Goal: Task Accomplishment & Management: Manage account settings

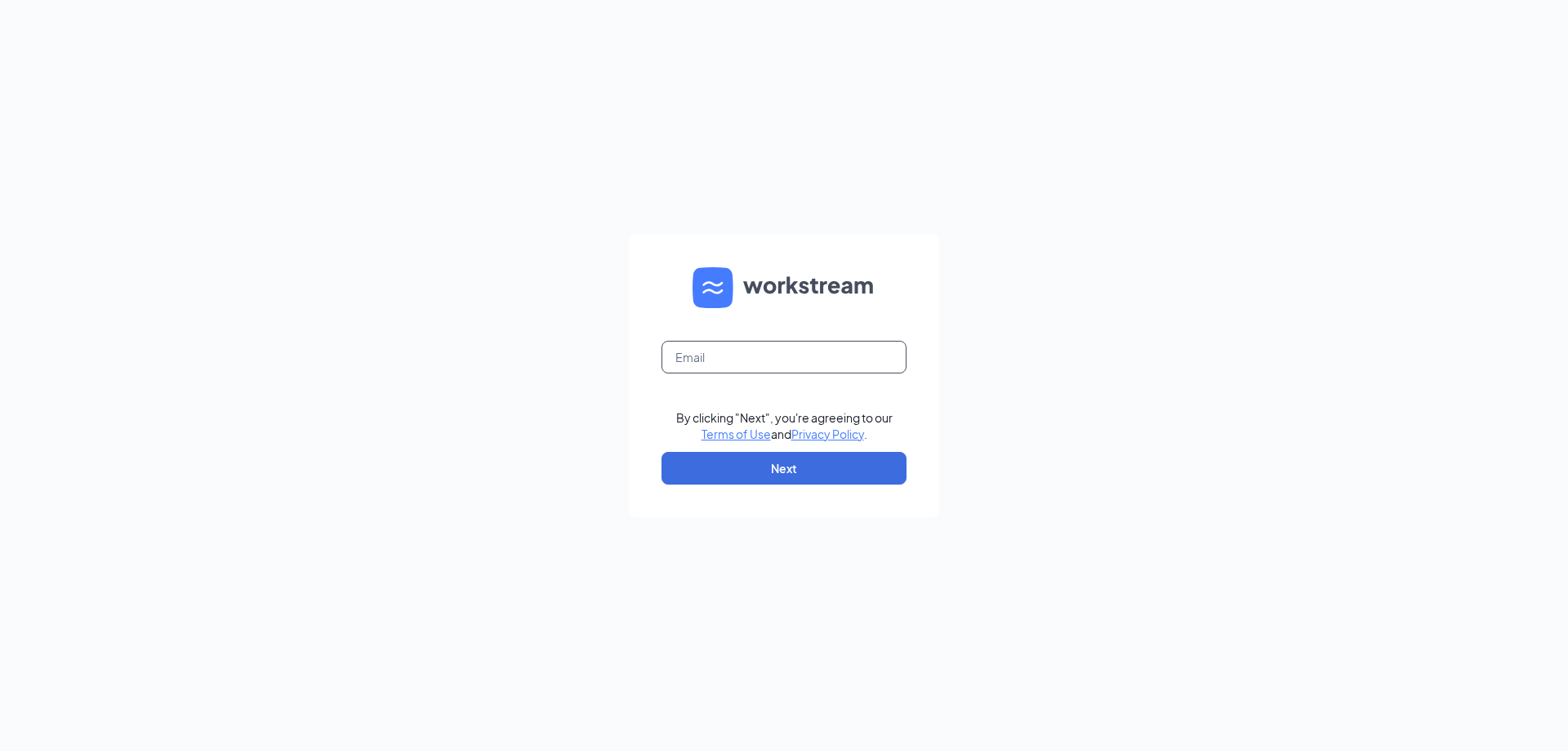
click at [748, 354] on input "text" at bounding box center [783, 356] width 245 height 32
type input "ihop555@gmail.com"
click at [800, 469] on button "Next" at bounding box center [783, 468] width 245 height 32
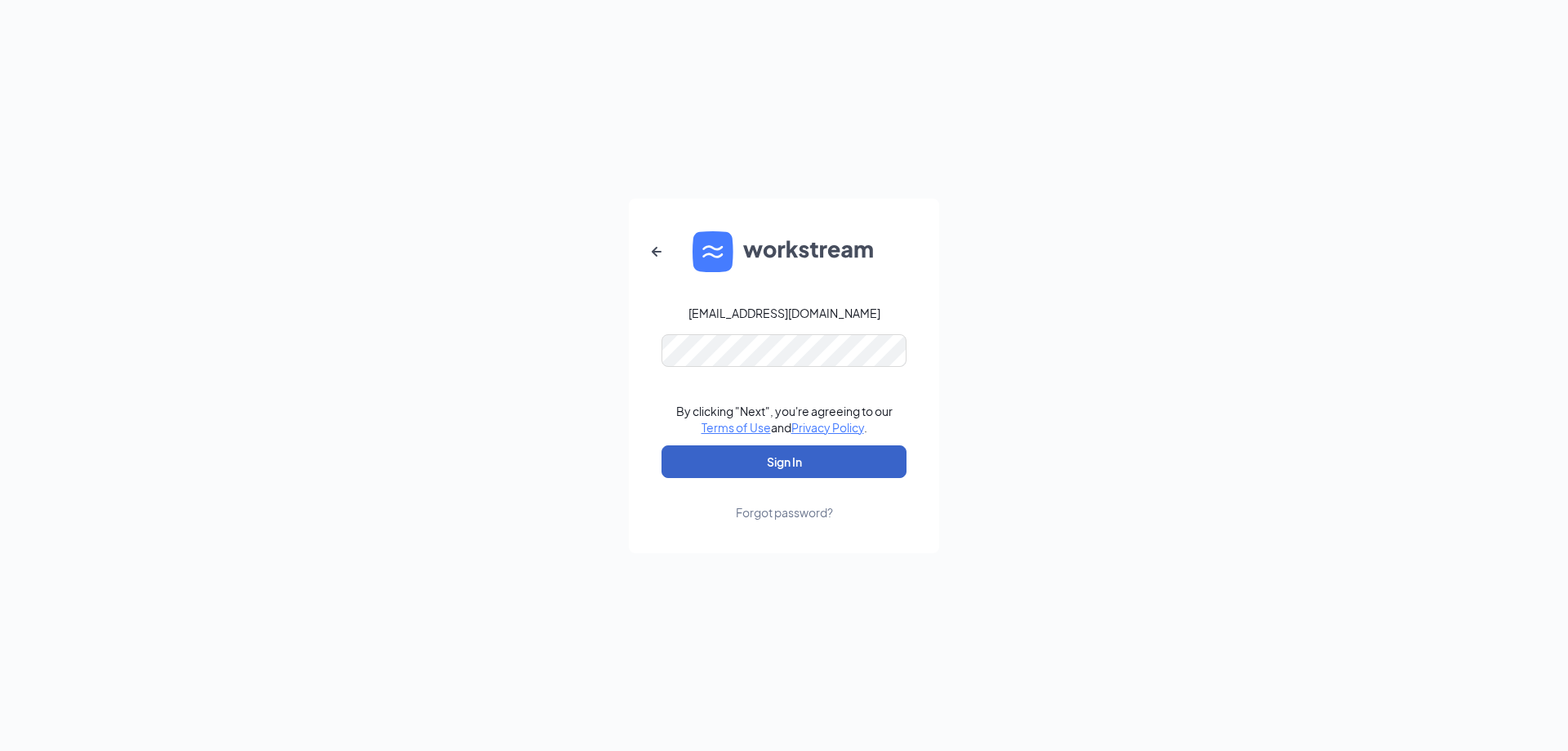
click at [802, 464] on button "Sign In" at bounding box center [783, 461] width 245 height 32
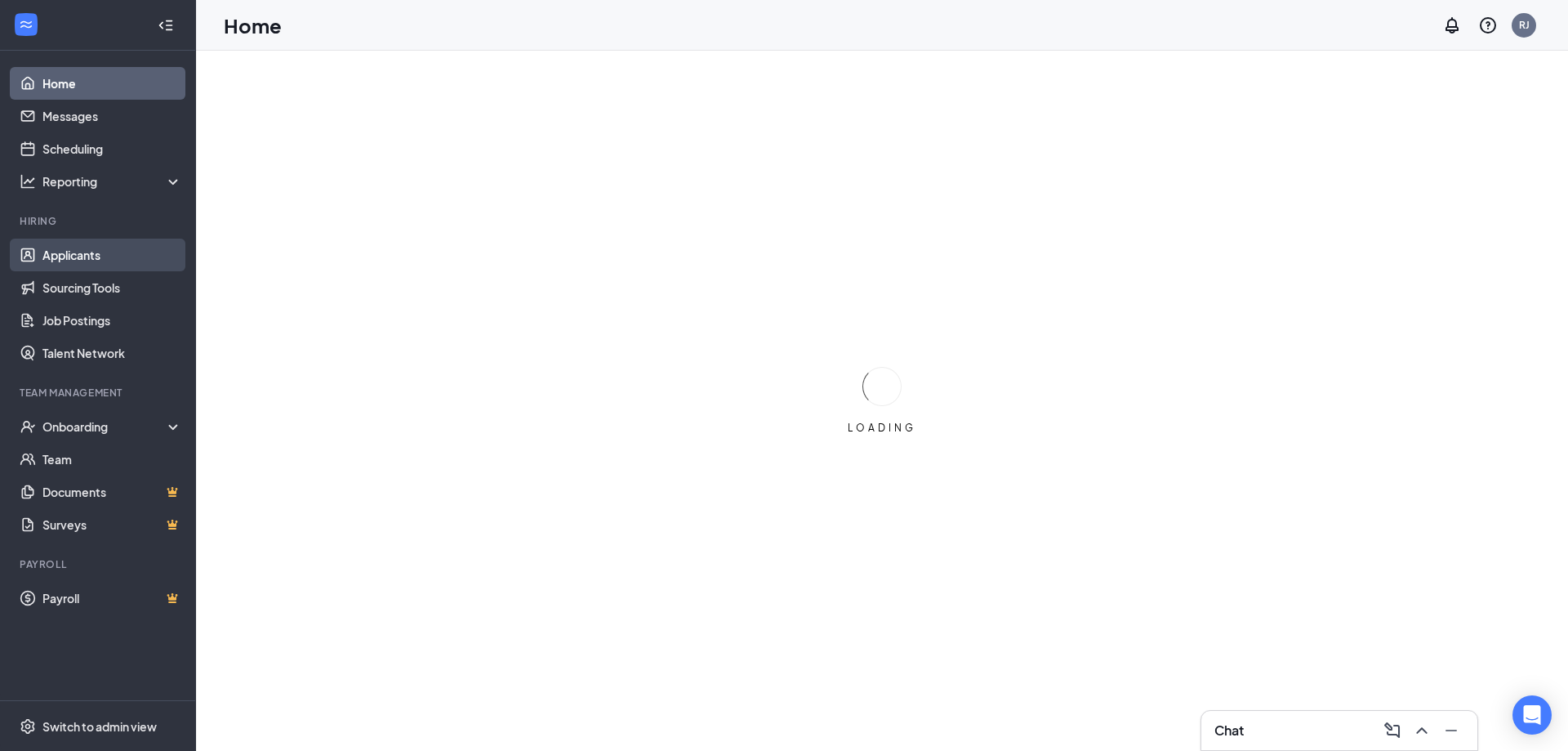
click at [92, 259] on link "Applicants" at bounding box center [112, 254] width 140 height 32
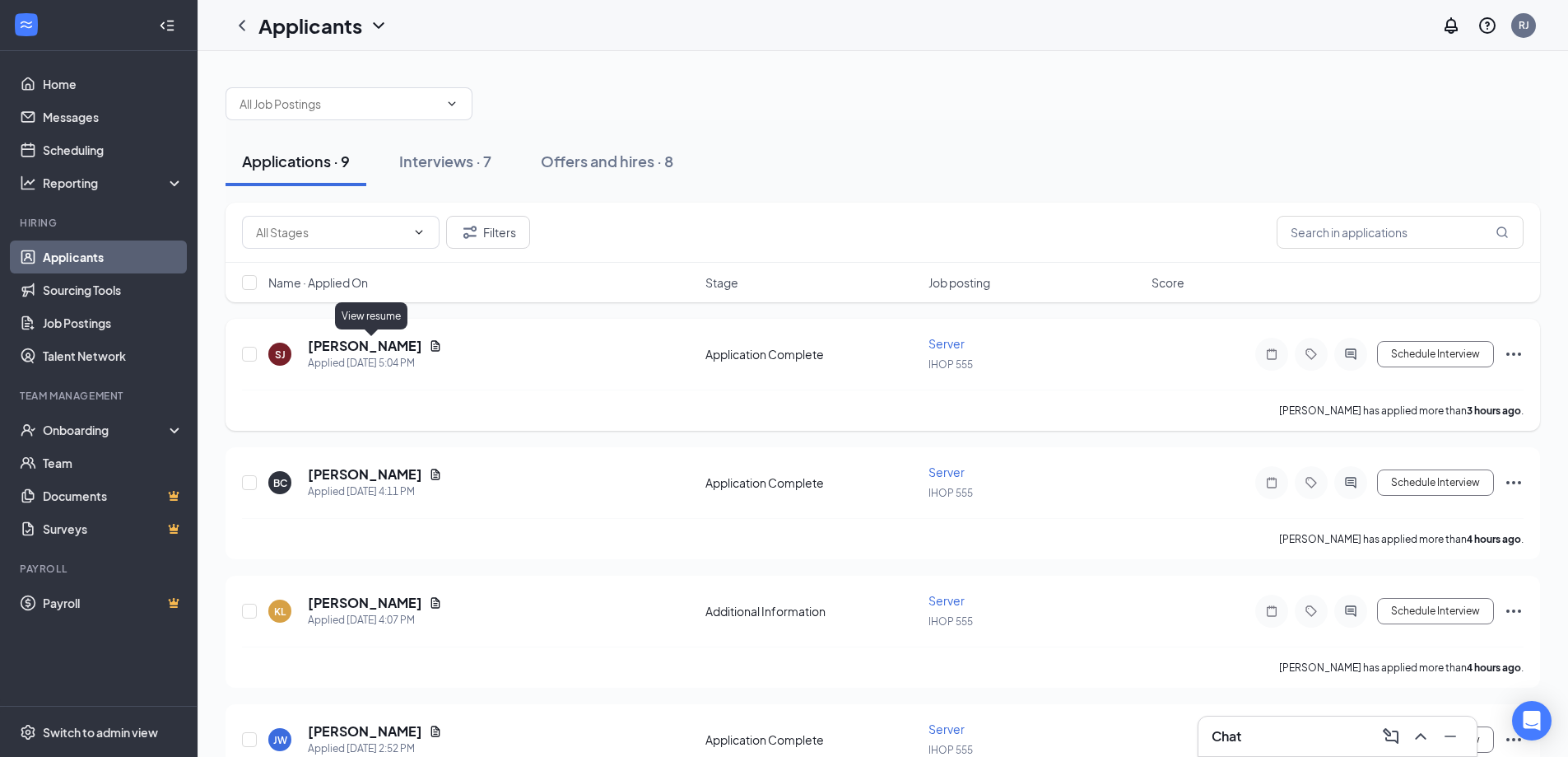
click at [431, 347] on icon "Document" at bounding box center [435, 345] width 9 height 11
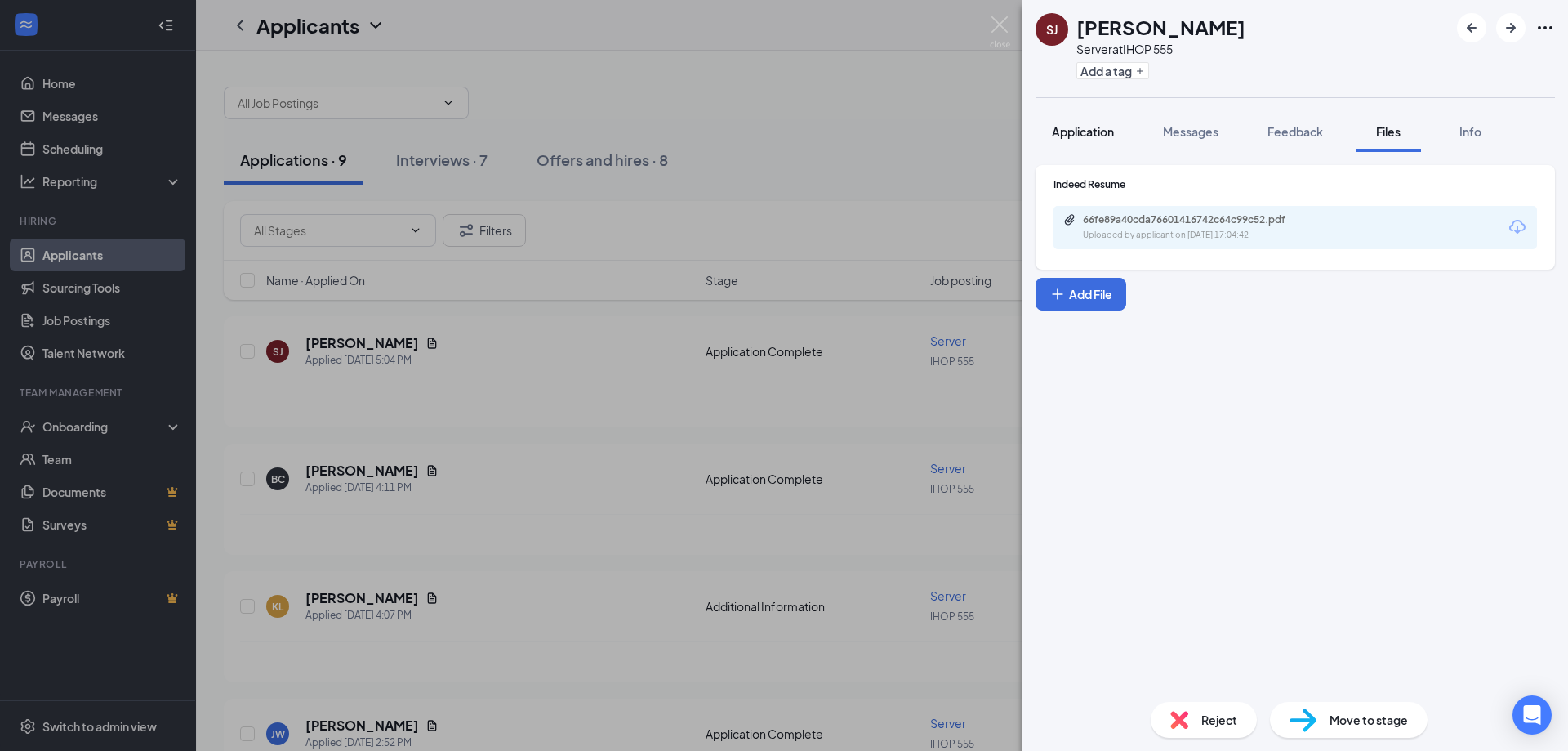
click at [1081, 137] on span "Application" at bounding box center [1082, 131] width 62 height 15
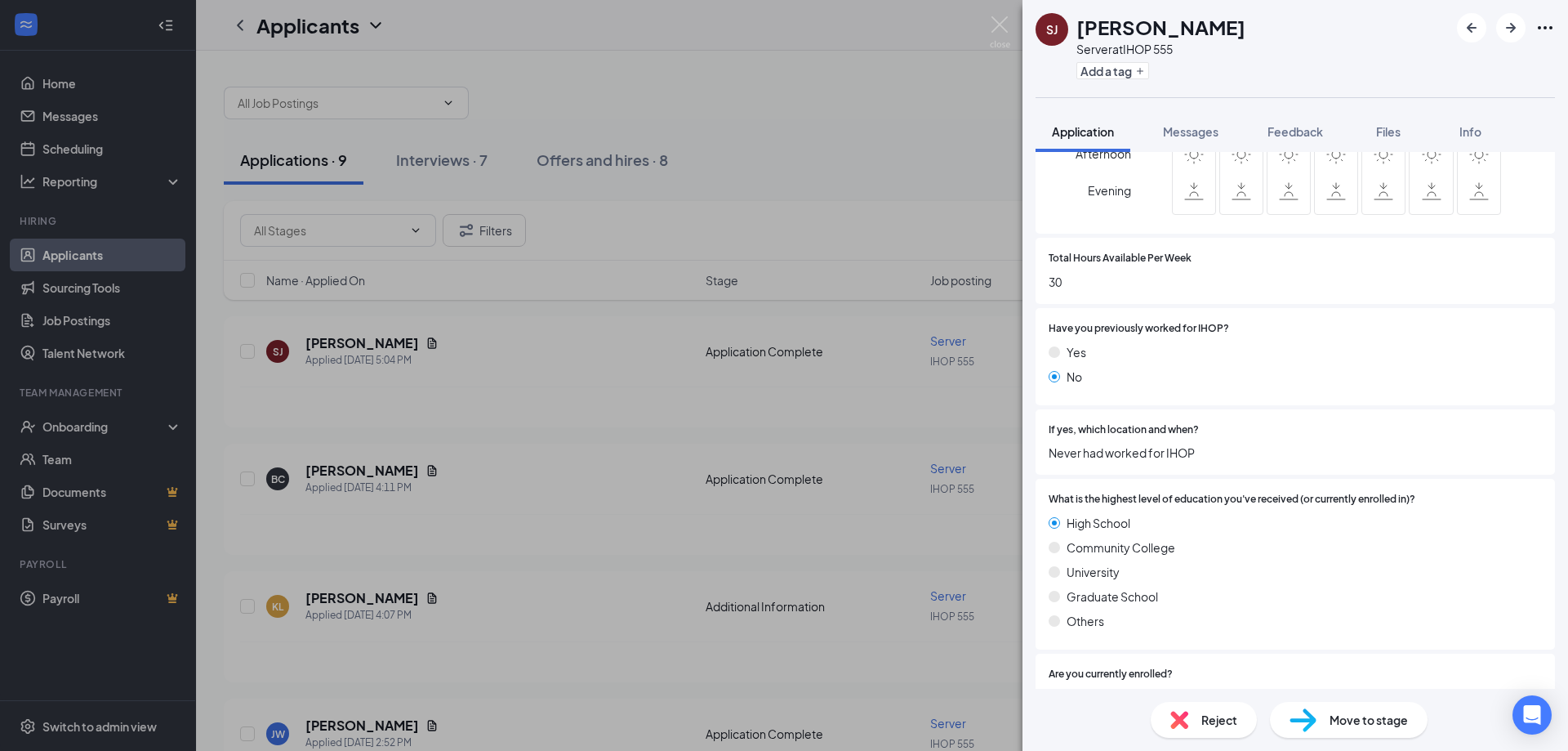
scroll to position [549, 0]
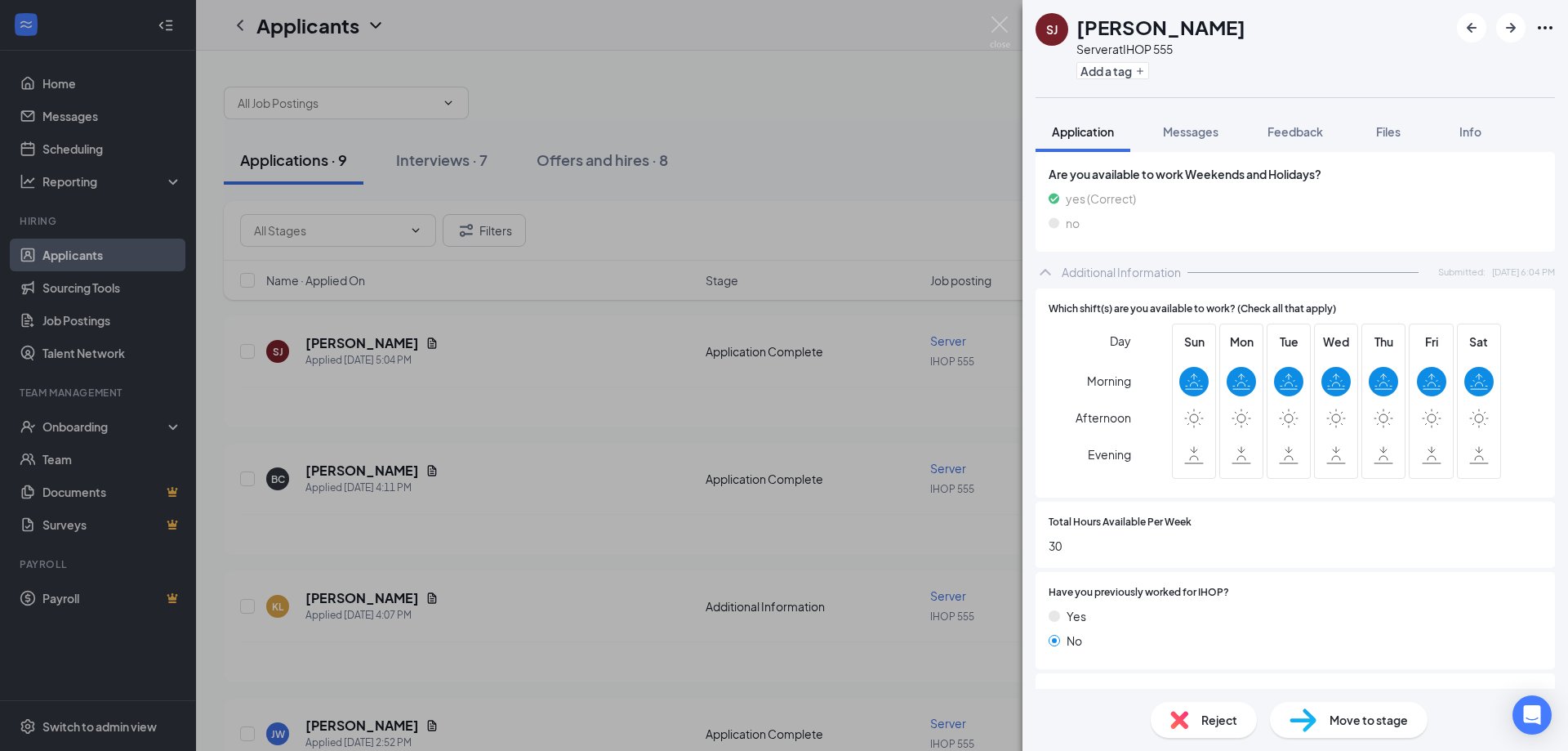
click at [1199, 717] on div "Reject" at bounding box center [1204, 720] width 106 height 36
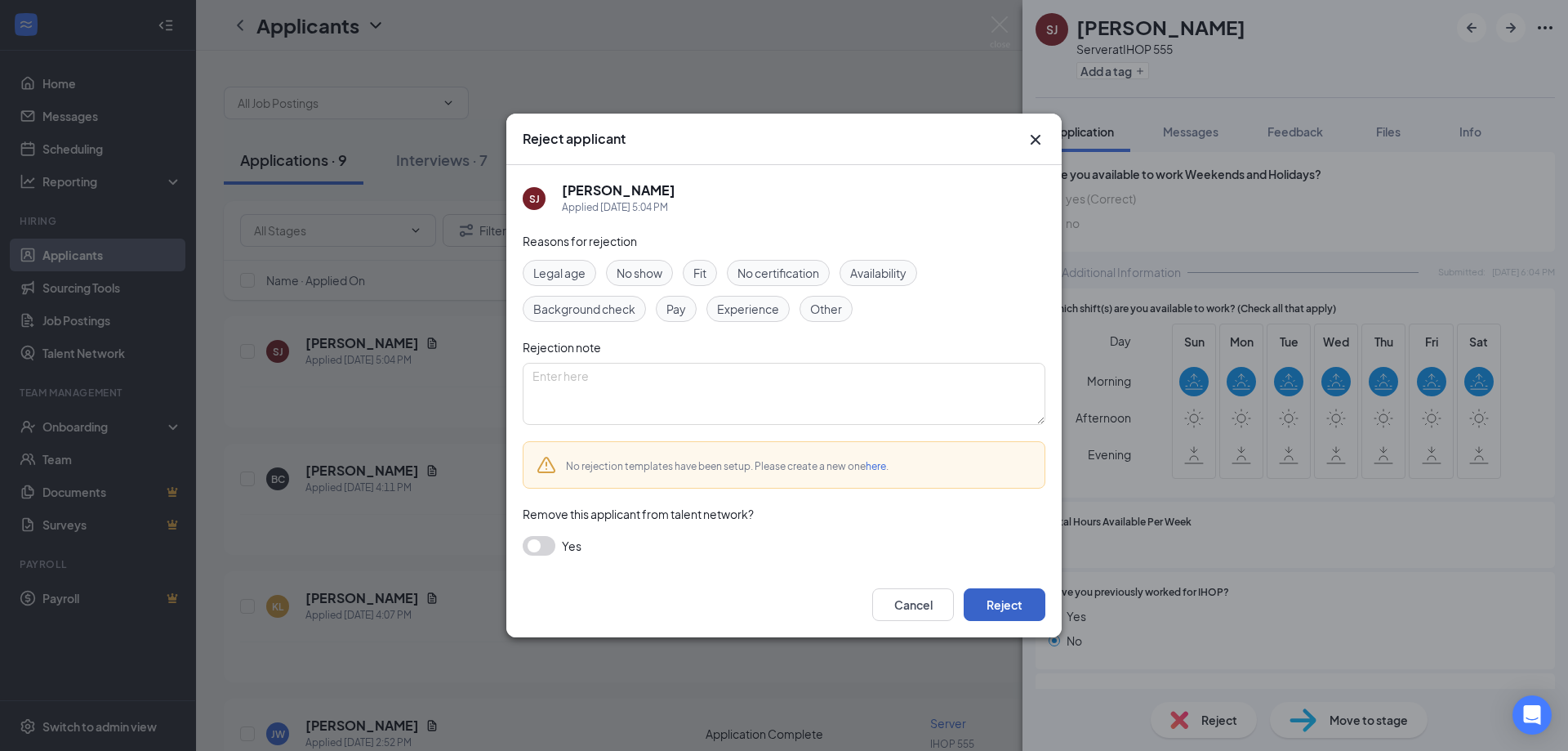
click at [1036, 603] on button "Reject" at bounding box center [1004, 604] width 82 height 32
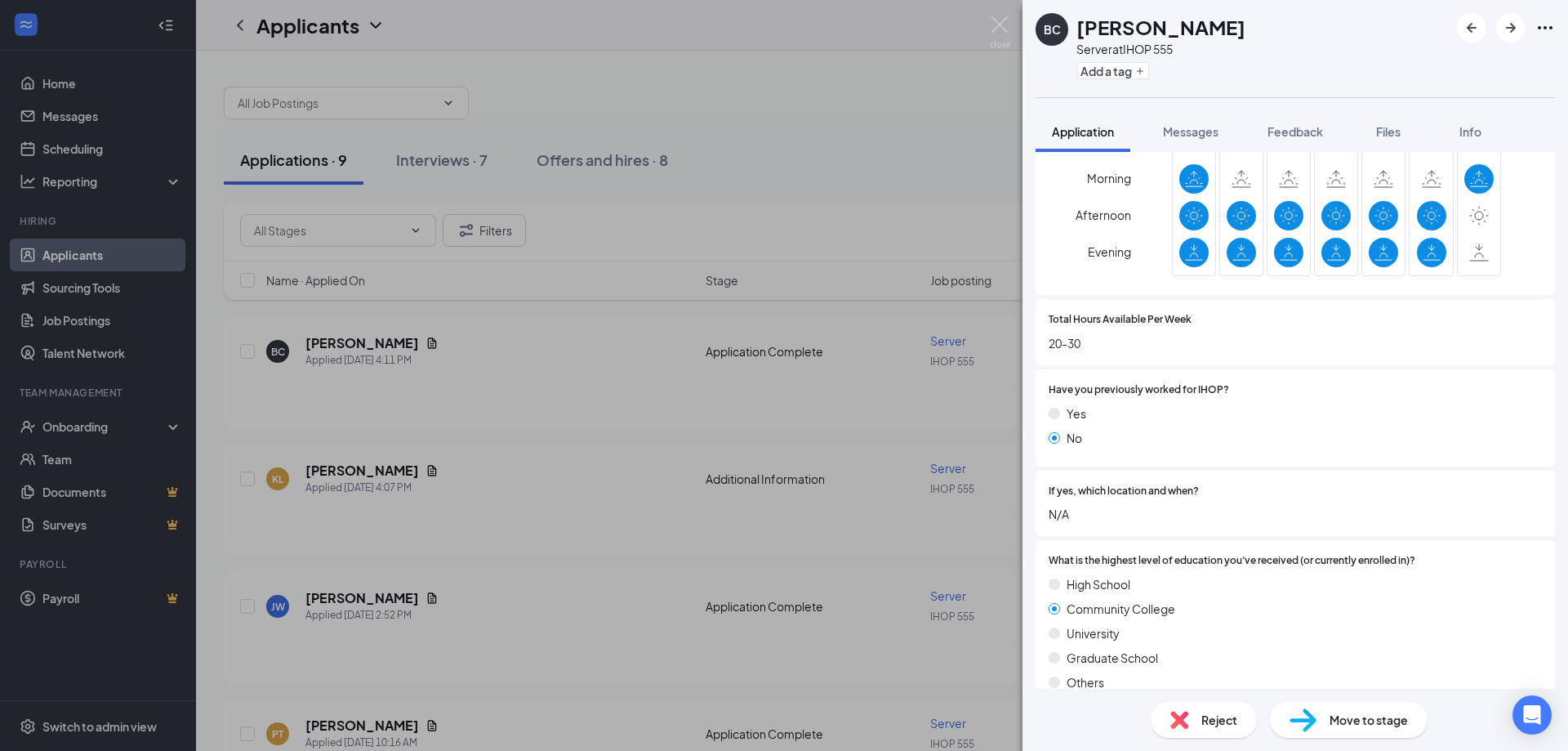
scroll to position [666, 0]
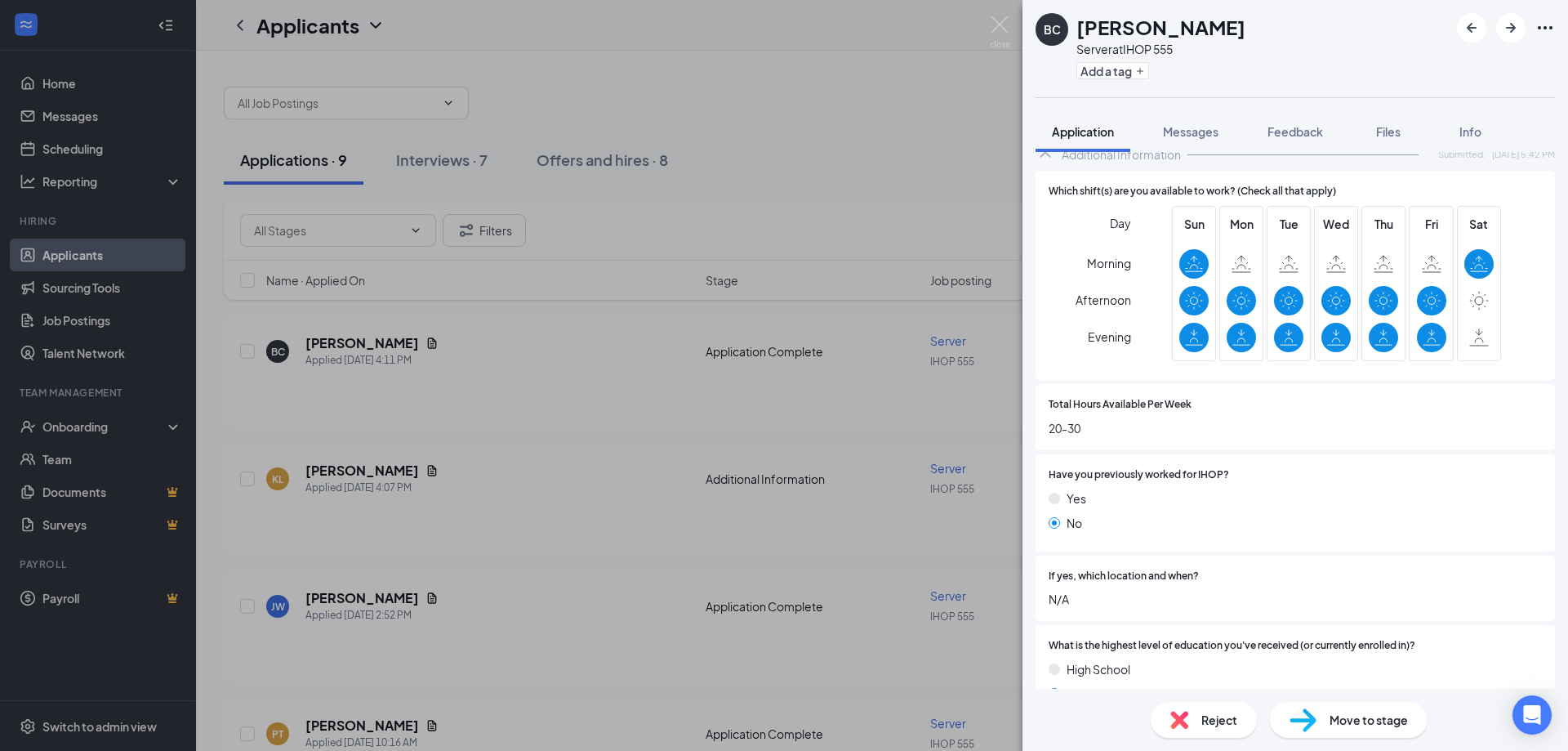
click at [1188, 716] on div "Reject" at bounding box center [1204, 720] width 106 height 36
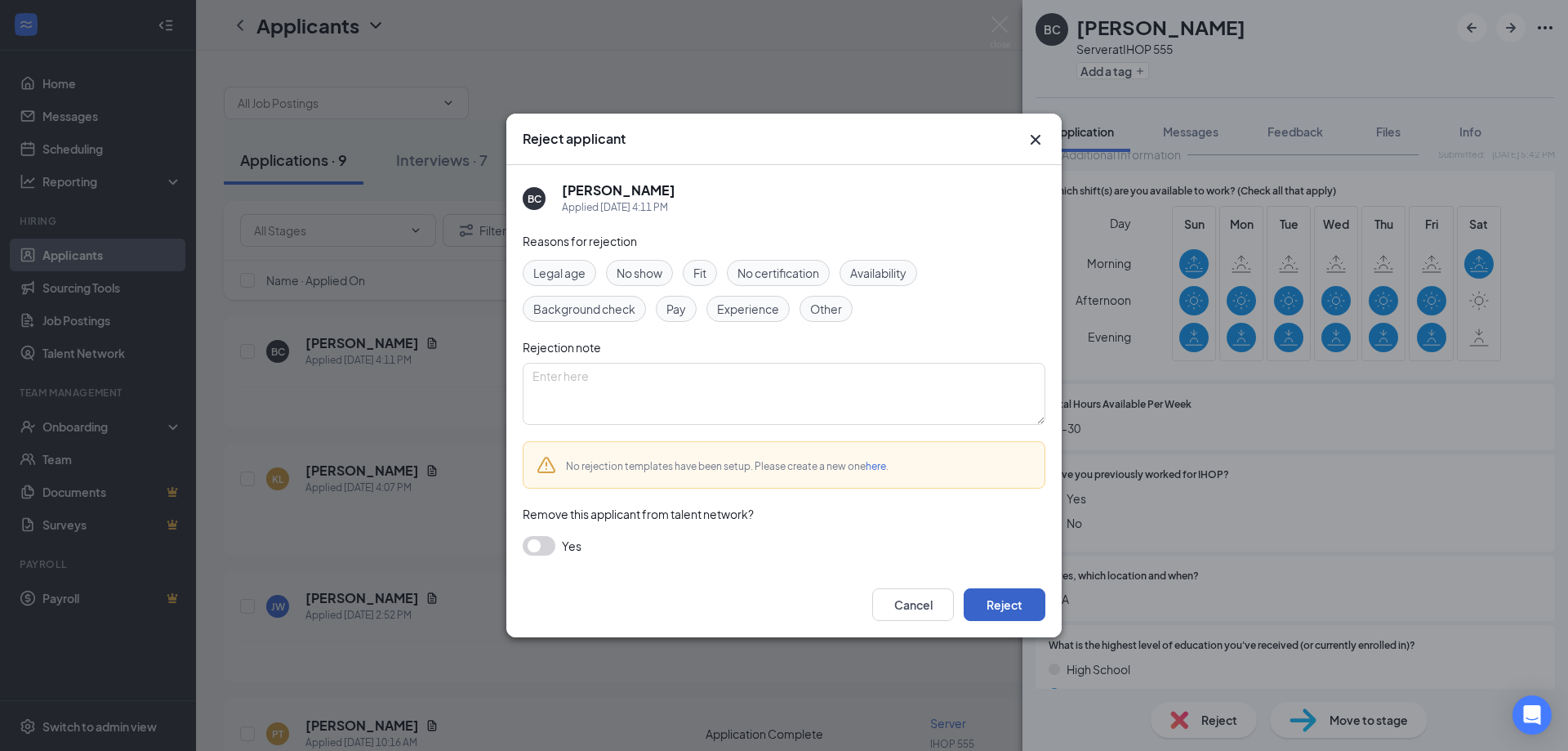
click at [1021, 608] on button "Reject" at bounding box center [1004, 604] width 82 height 32
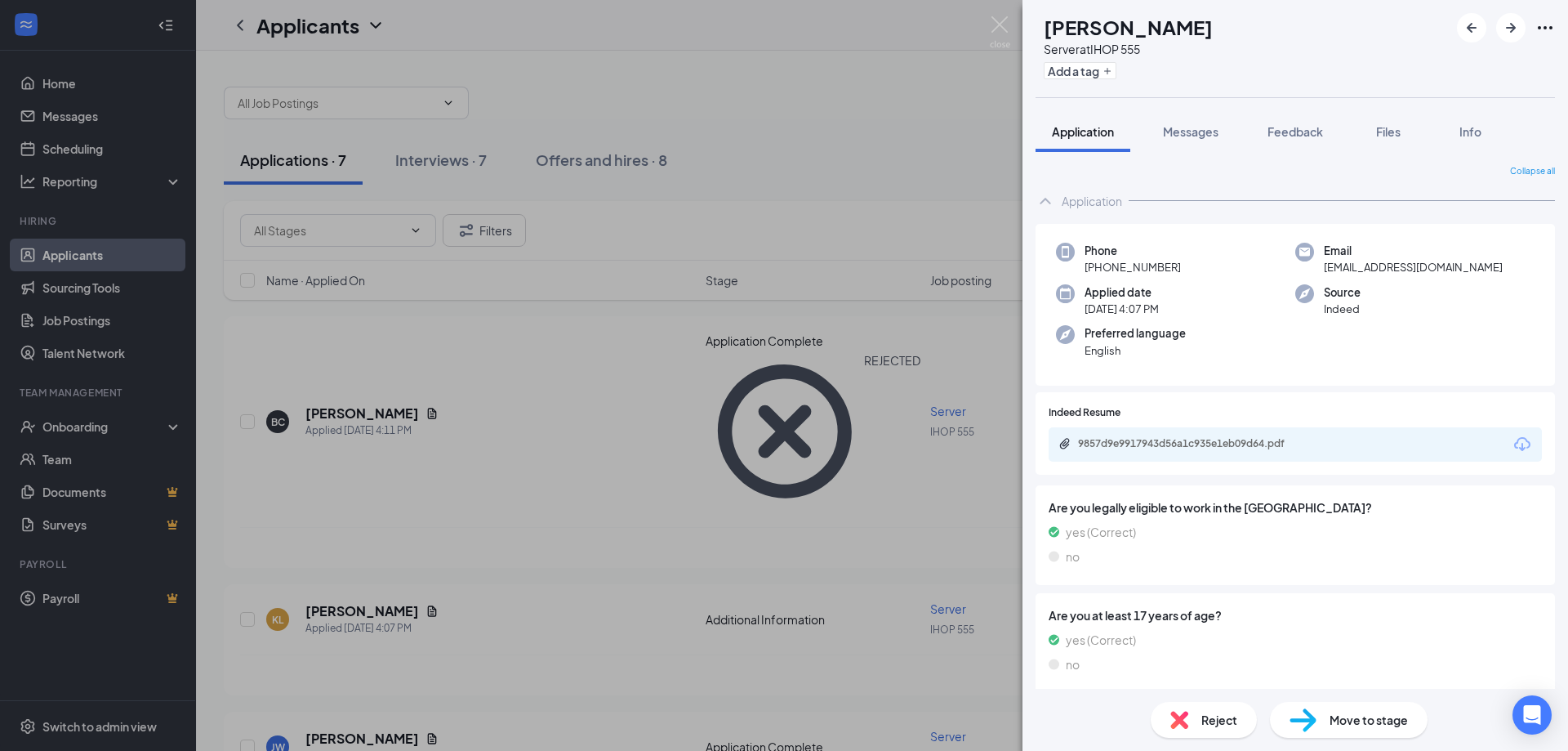
scroll to position [149, 0]
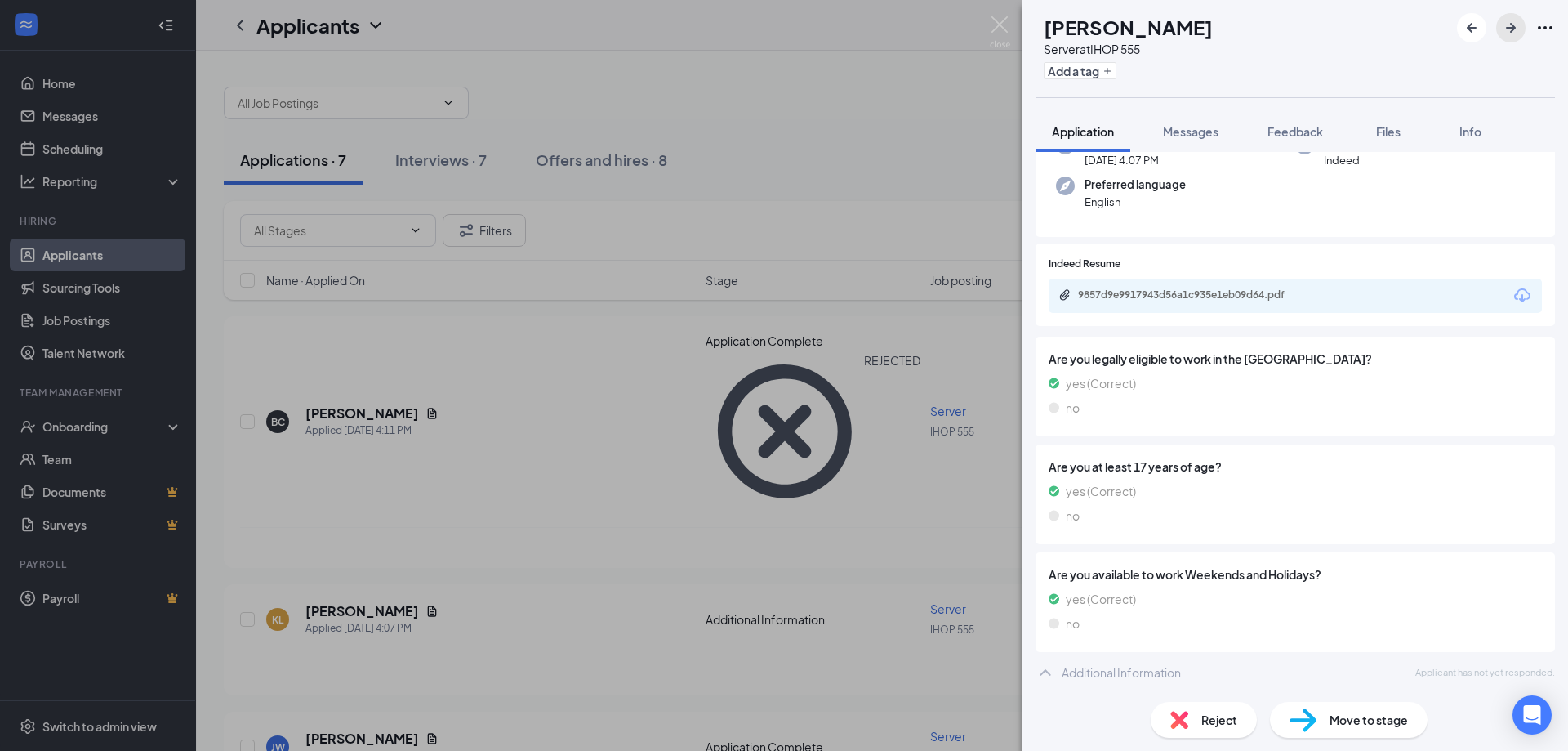
click at [1510, 35] on icon "ArrowRight" at bounding box center [1511, 28] width 20 height 20
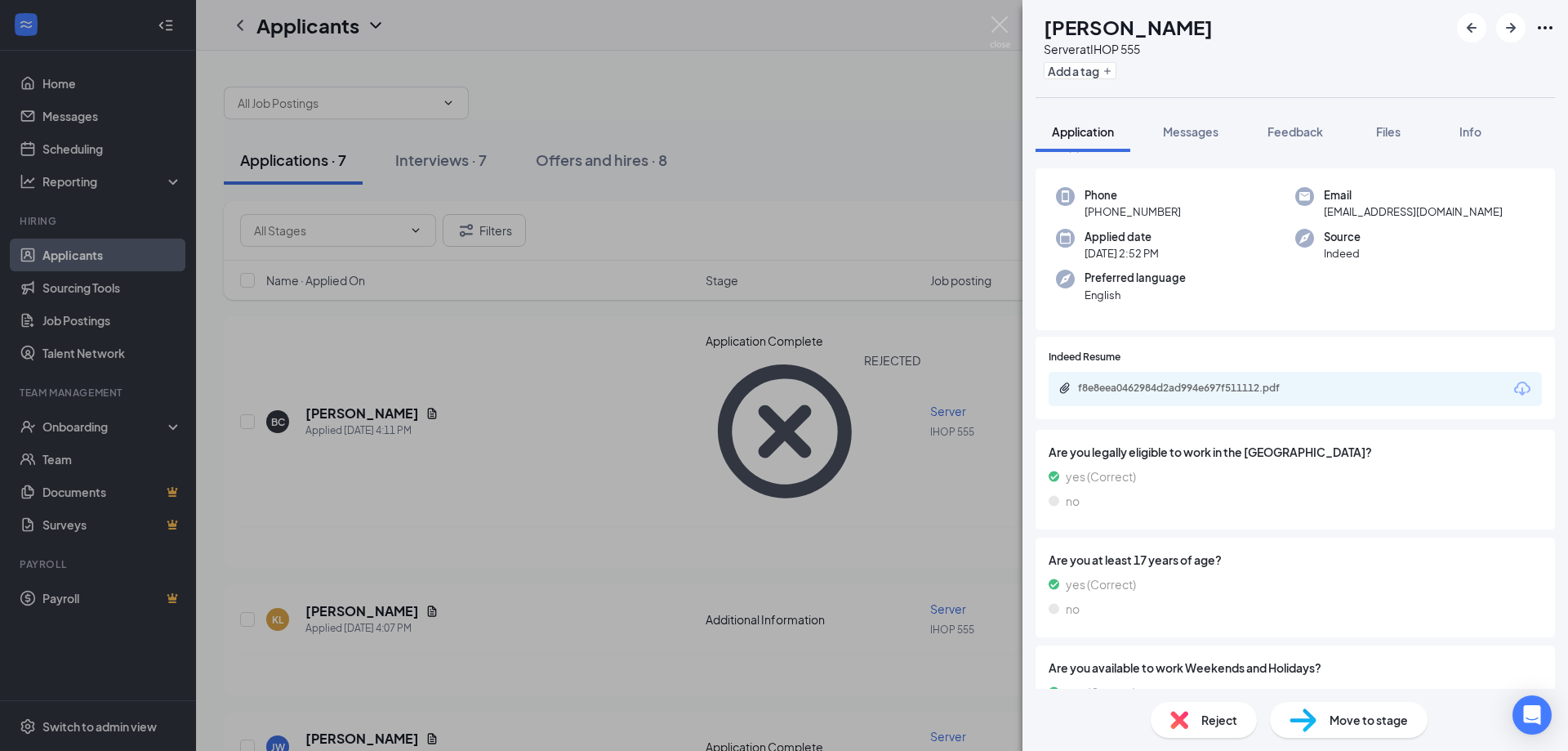
scroll to position [52, 0]
click at [1512, 31] on icon "ArrowRight" at bounding box center [1511, 28] width 10 height 10
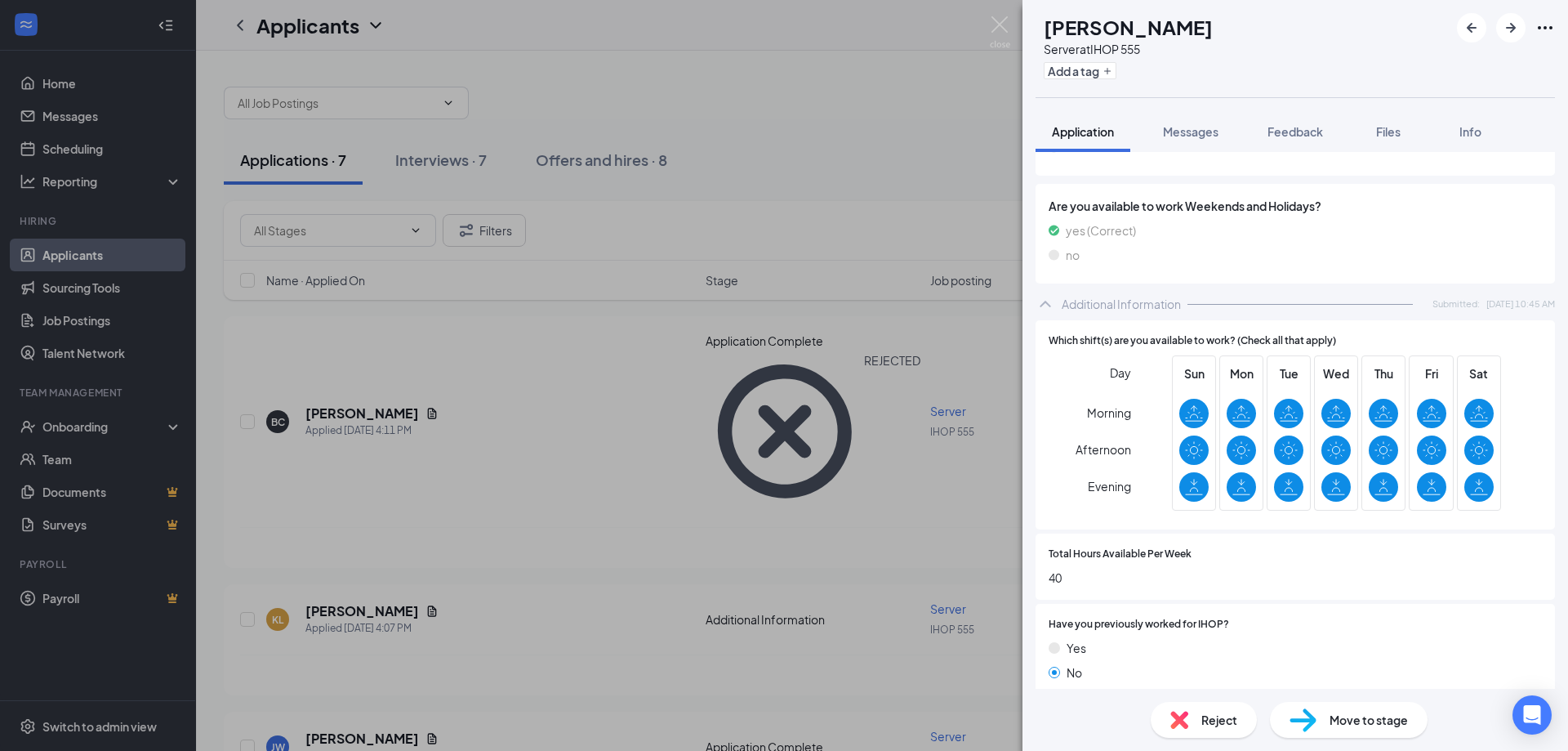
scroll to position [535, 0]
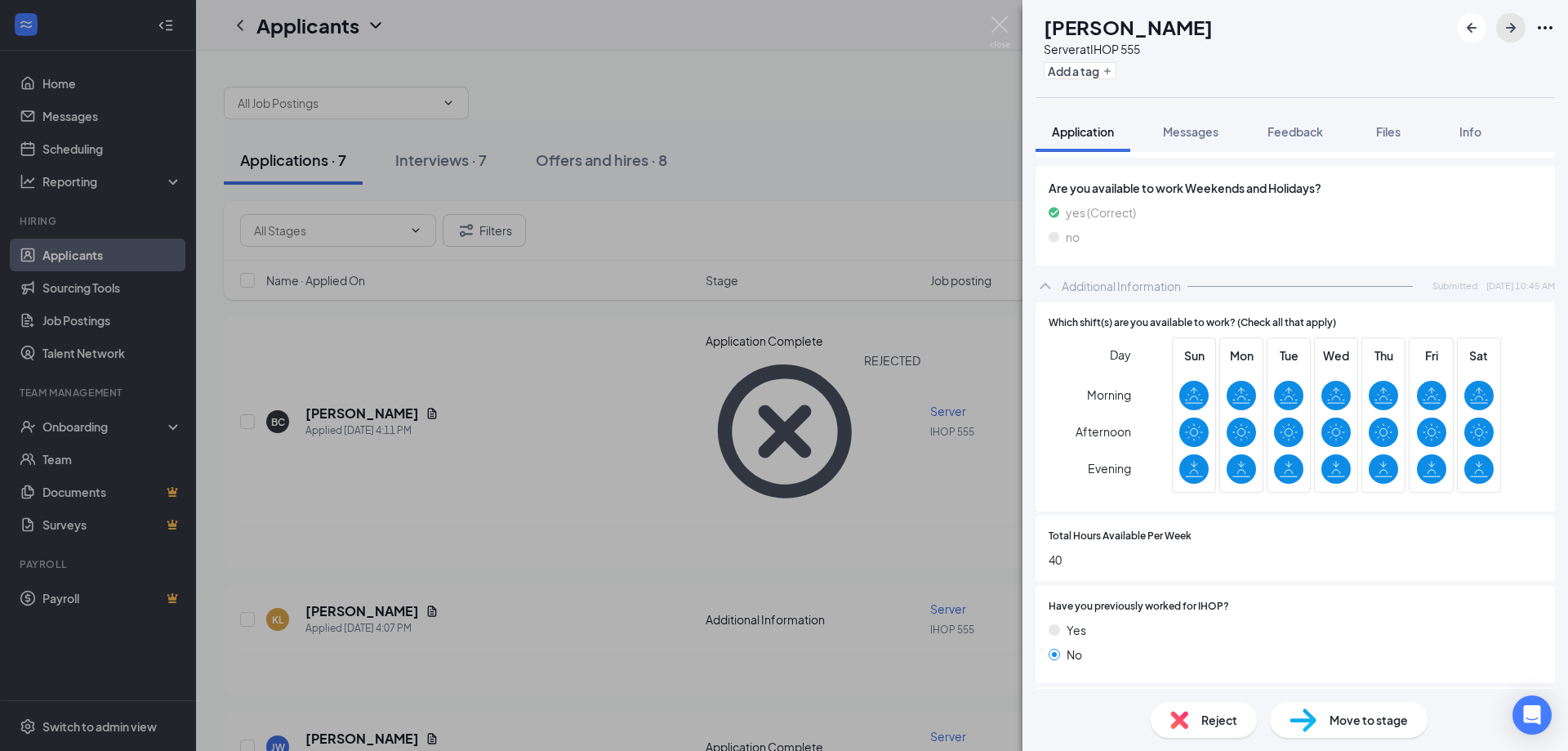
click at [1510, 29] on icon "ArrowRight" at bounding box center [1511, 28] width 10 height 10
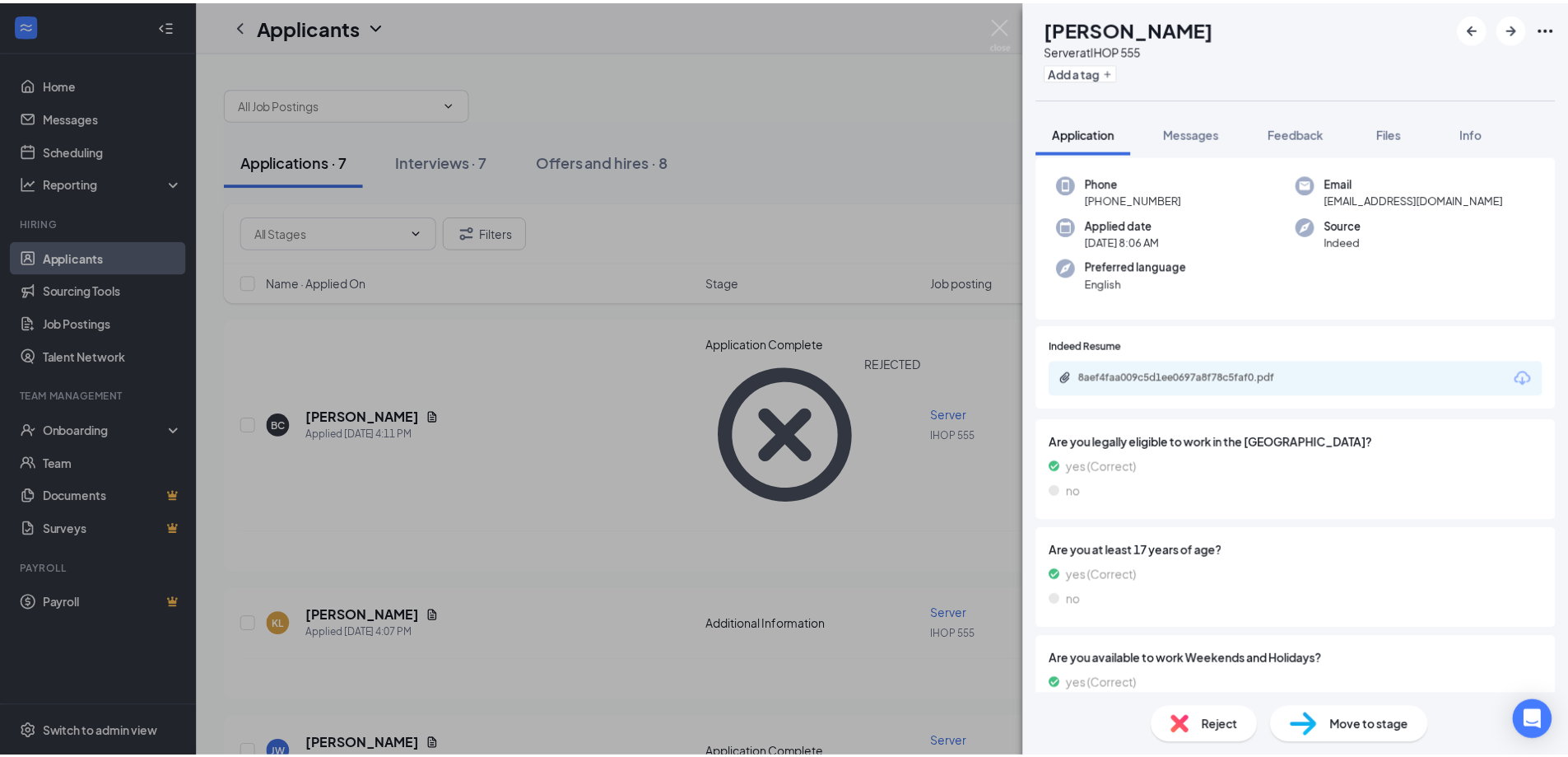
scroll to position [150, 0]
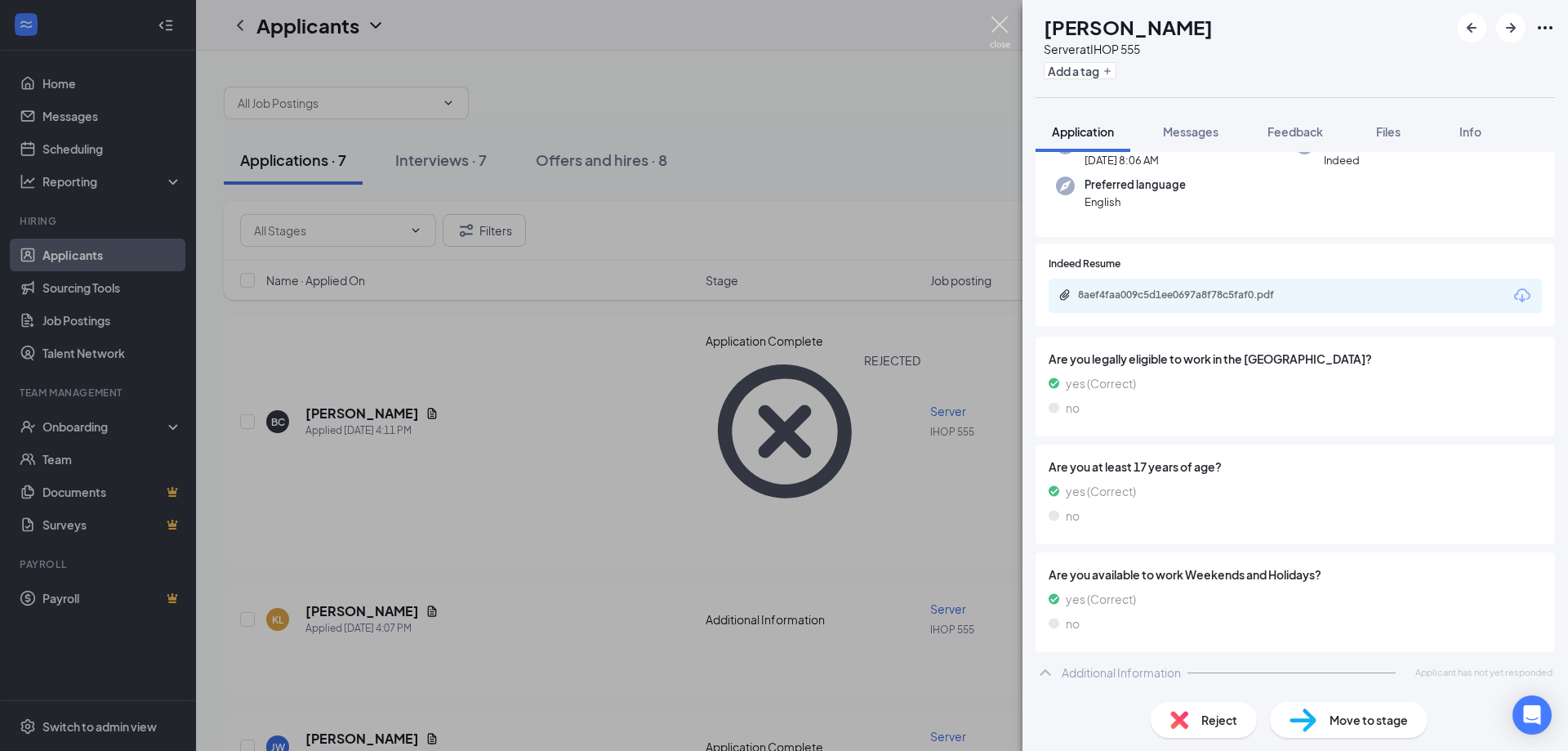
click at [997, 23] on img at bounding box center [999, 32] width 21 height 31
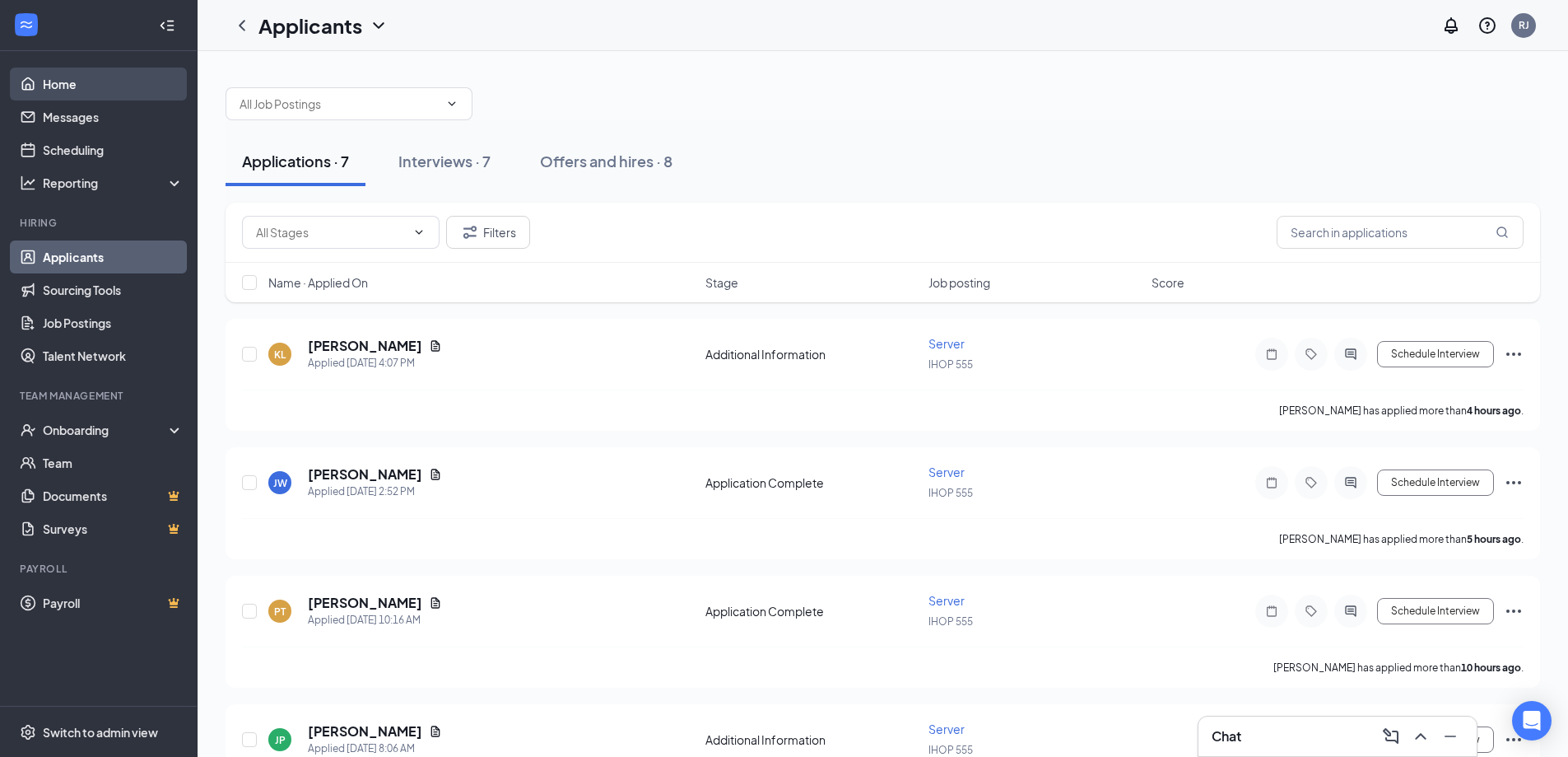
click at [60, 85] on link "Home" at bounding box center [113, 83] width 141 height 33
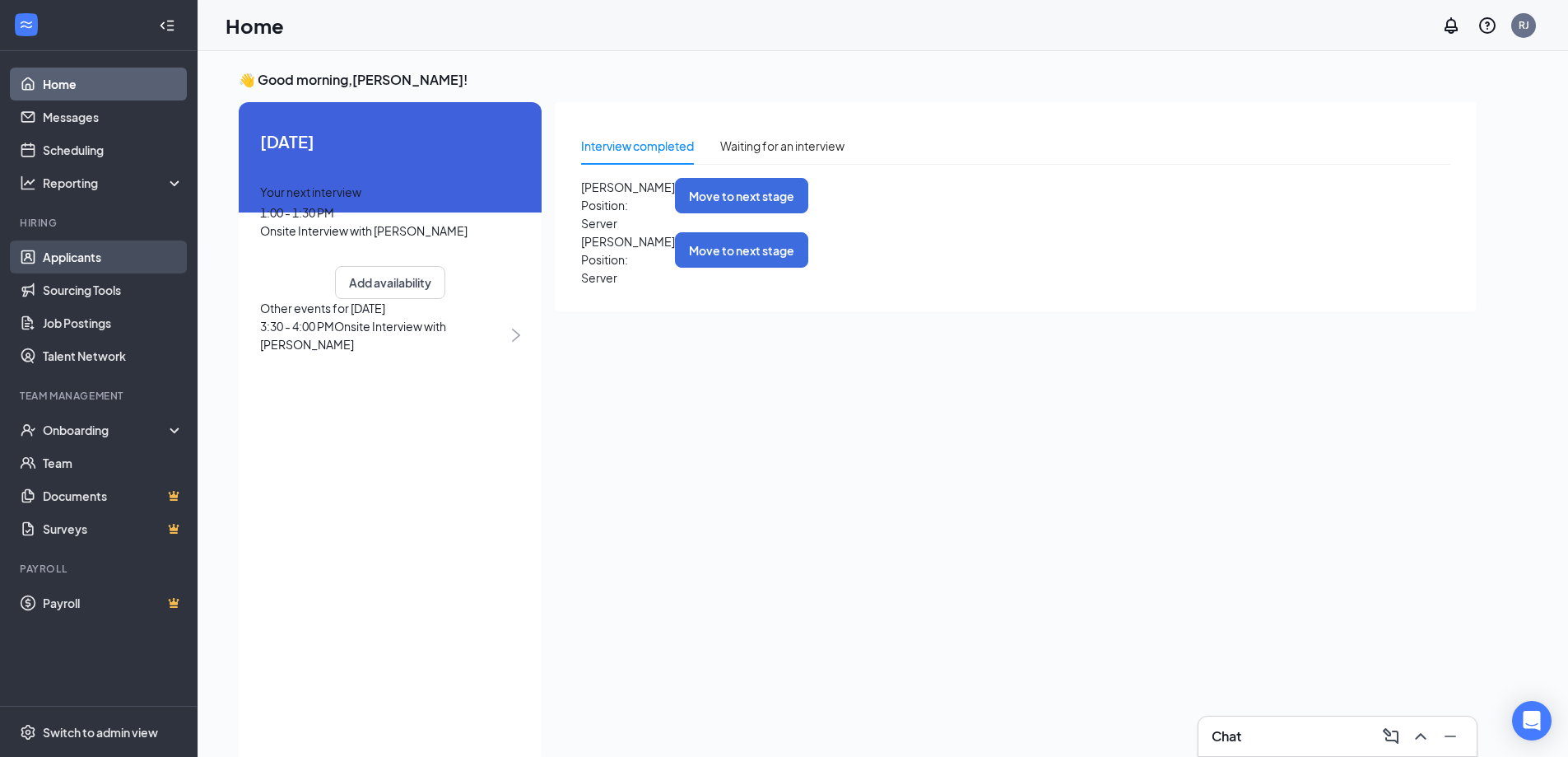
click at [75, 256] on link "Applicants" at bounding box center [113, 256] width 141 height 33
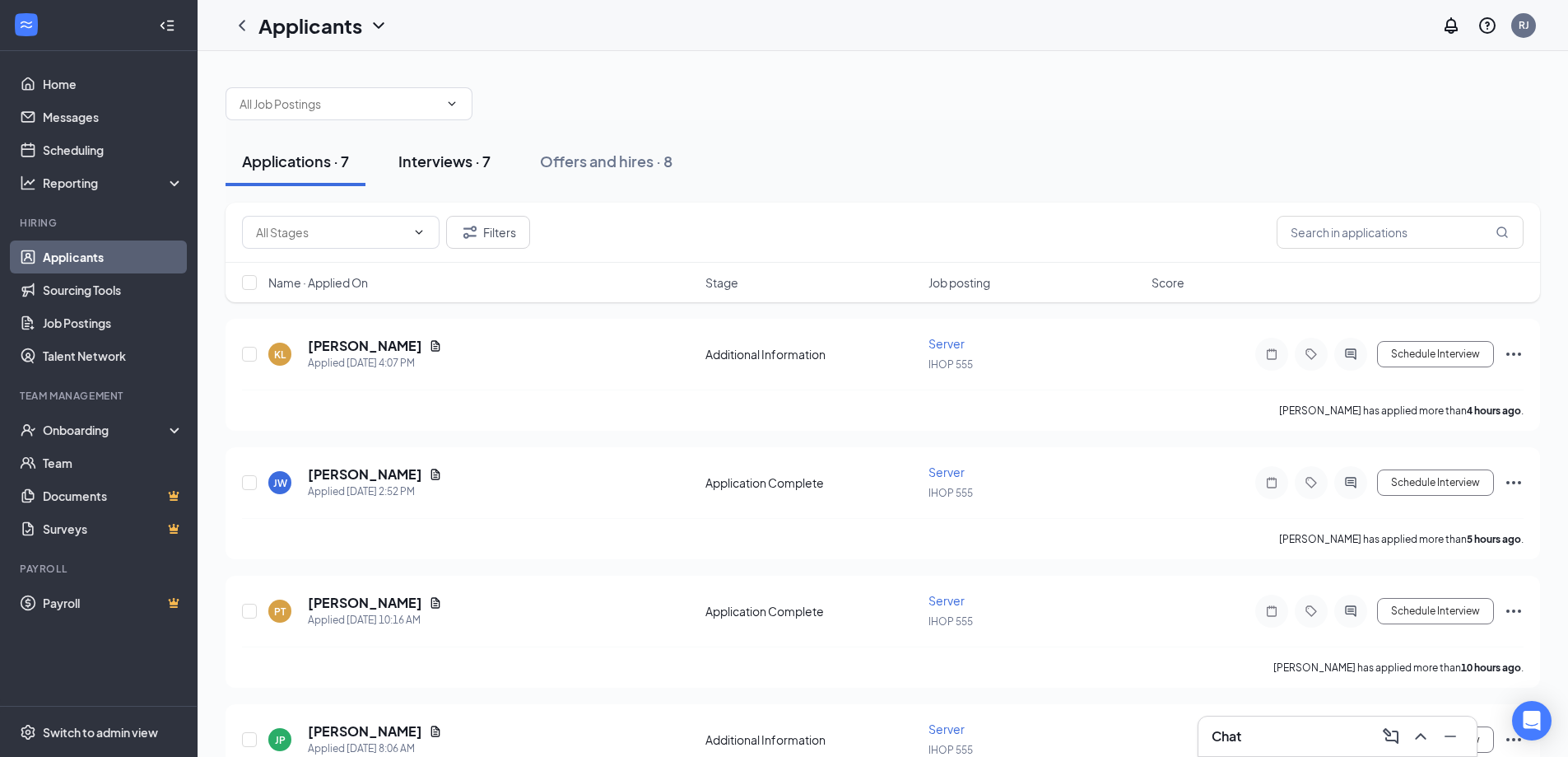
click at [456, 161] on div "Interviews · 7" at bounding box center [444, 161] width 92 height 21
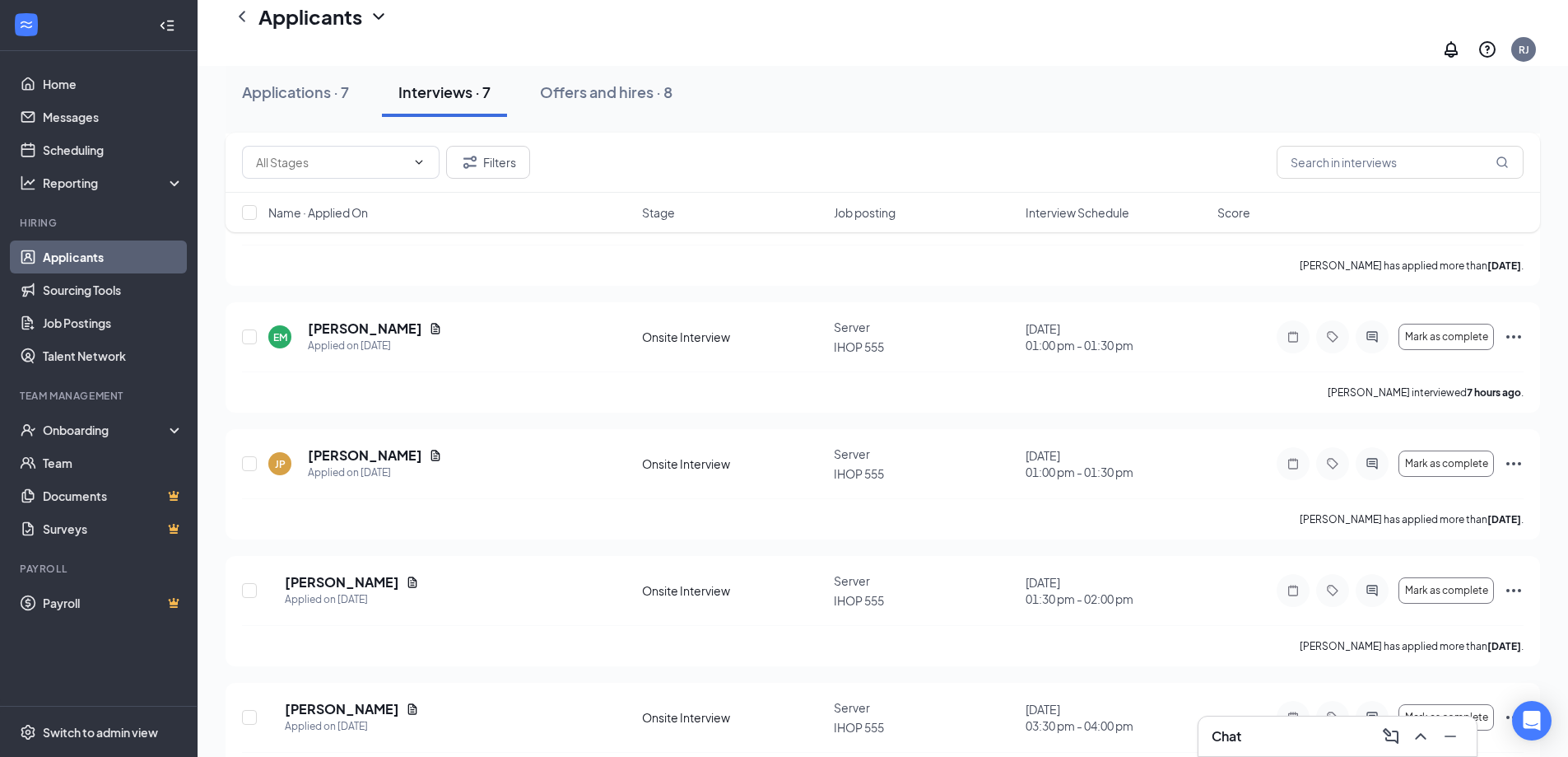
scroll to position [442, 0]
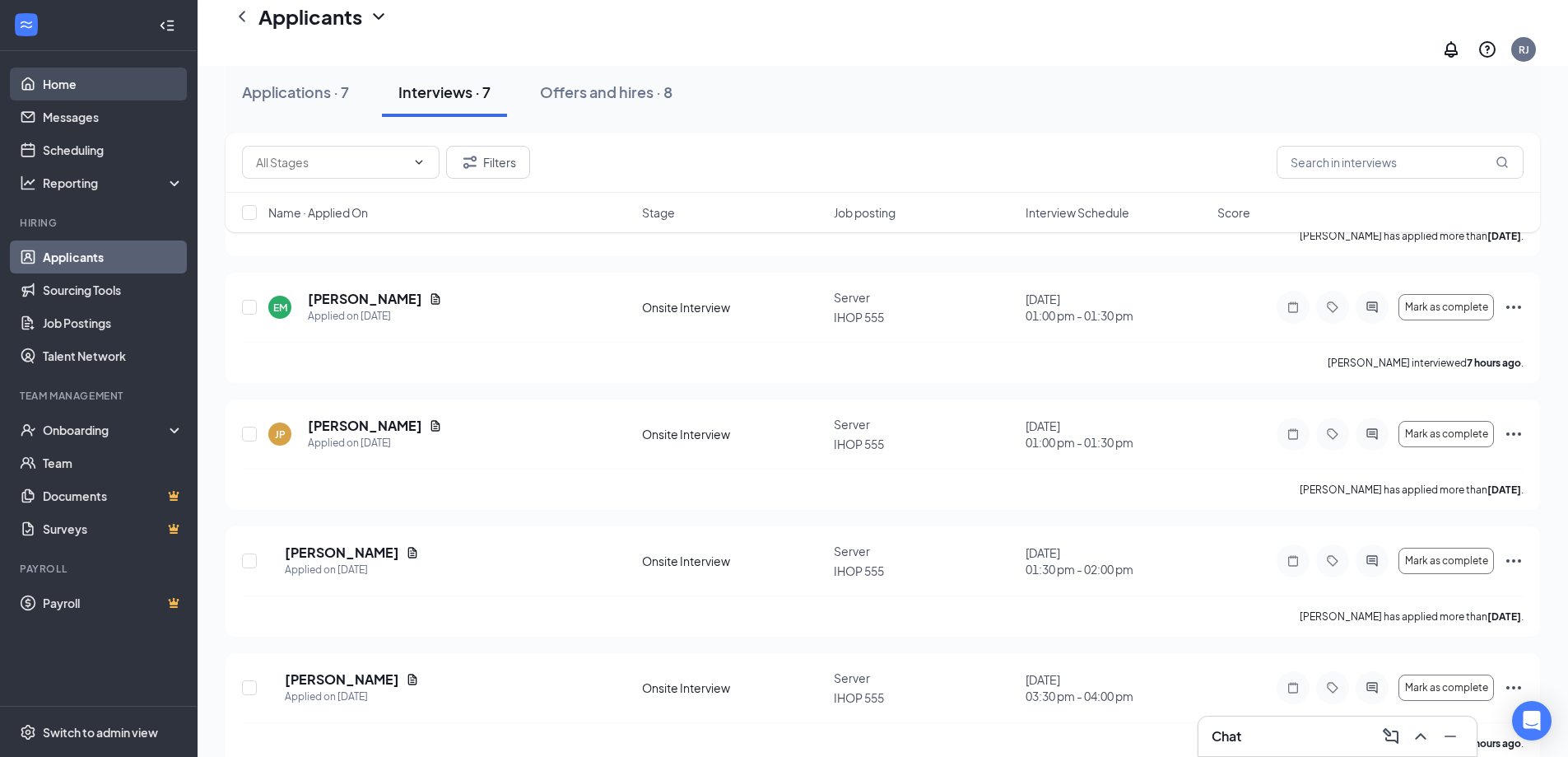
click at [66, 80] on link "Home" at bounding box center [113, 83] width 141 height 33
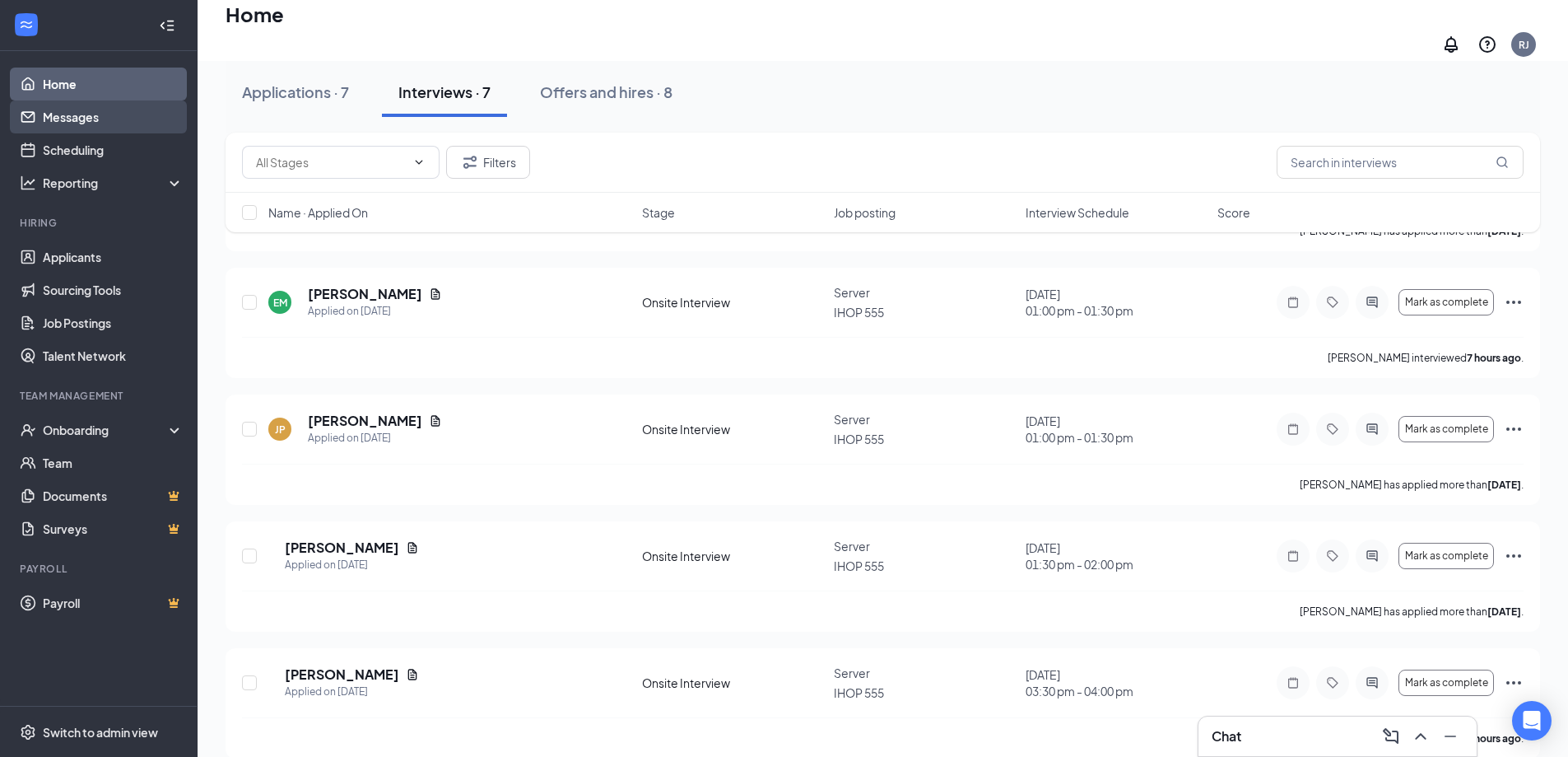
scroll to position [35, 0]
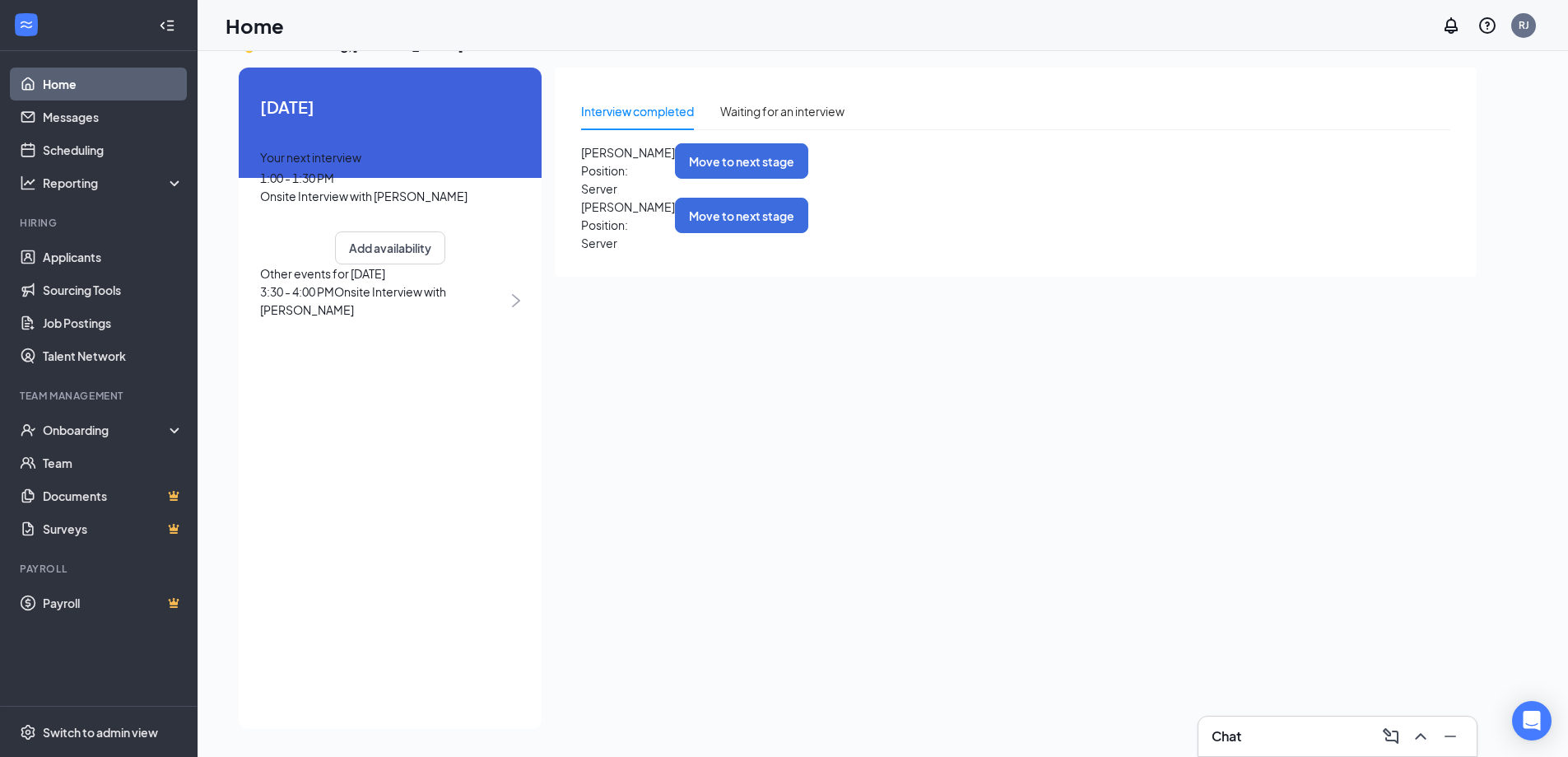
click at [65, 88] on link "Home" at bounding box center [113, 83] width 141 height 33
